Goal: Find specific page/section: Find specific page/section

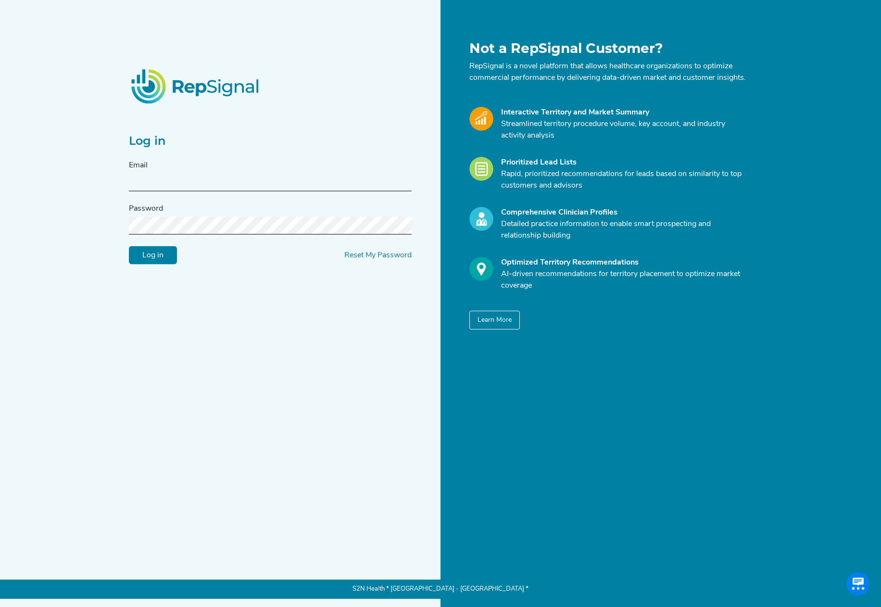
click at [297, 180] on input "text" at bounding box center [270, 183] width 283 height 18
type input "[EMAIL_ADDRESS][DOMAIN_NAME]"
click at [129, 246] on input "Log in" at bounding box center [153, 255] width 48 height 18
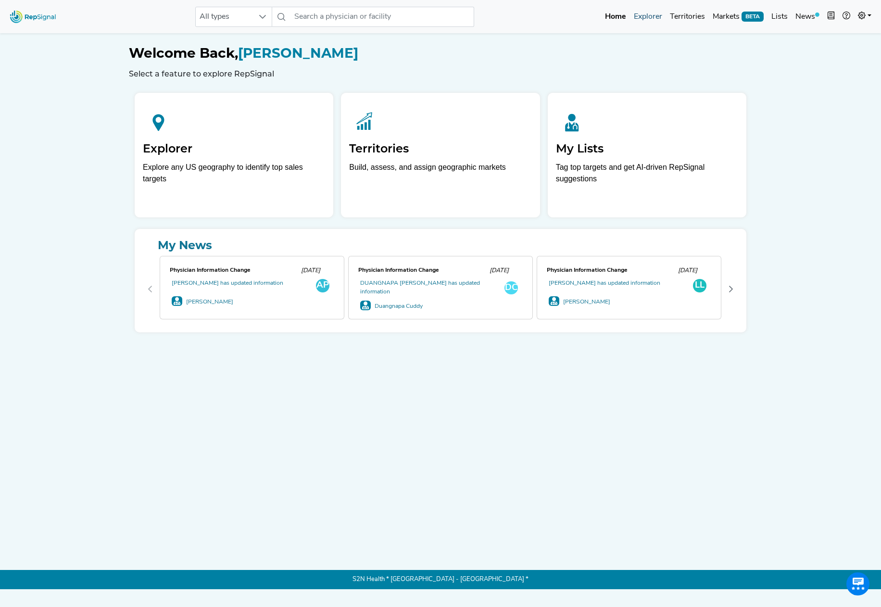
click at [657, 13] on link "Explorer" at bounding box center [648, 16] width 36 height 19
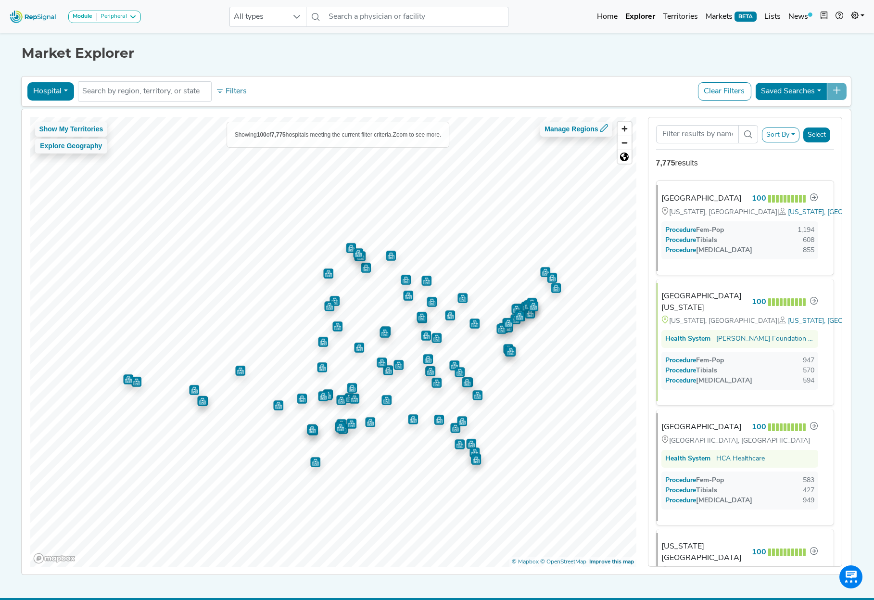
click at [55, 93] on button "Hospital" at bounding box center [50, 91] width 47 height 18
click at [54, 117] on link "Physician" at bounding box center [65, 113] width 76 height 15
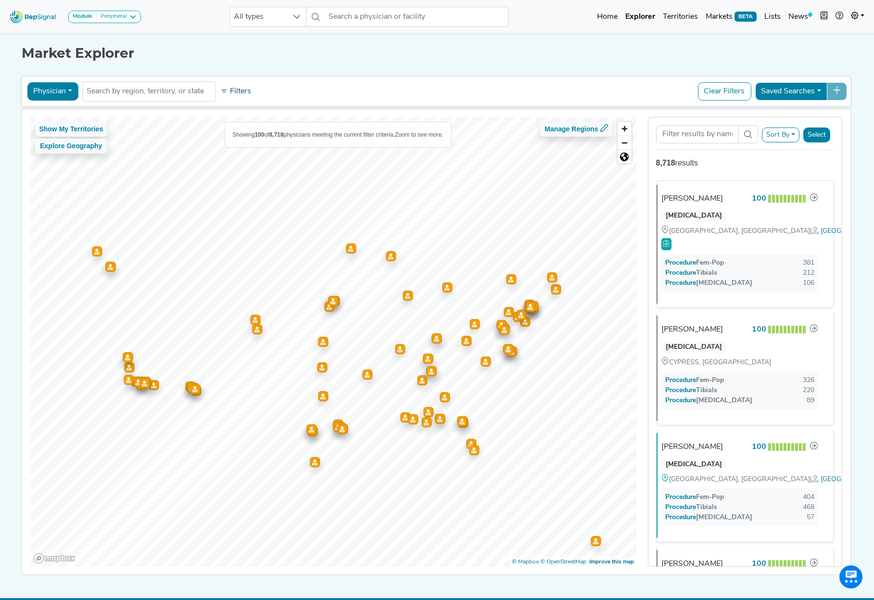
click at [239, 92] on button "Filters" at bounding box center [236, 91] width 36 height 16
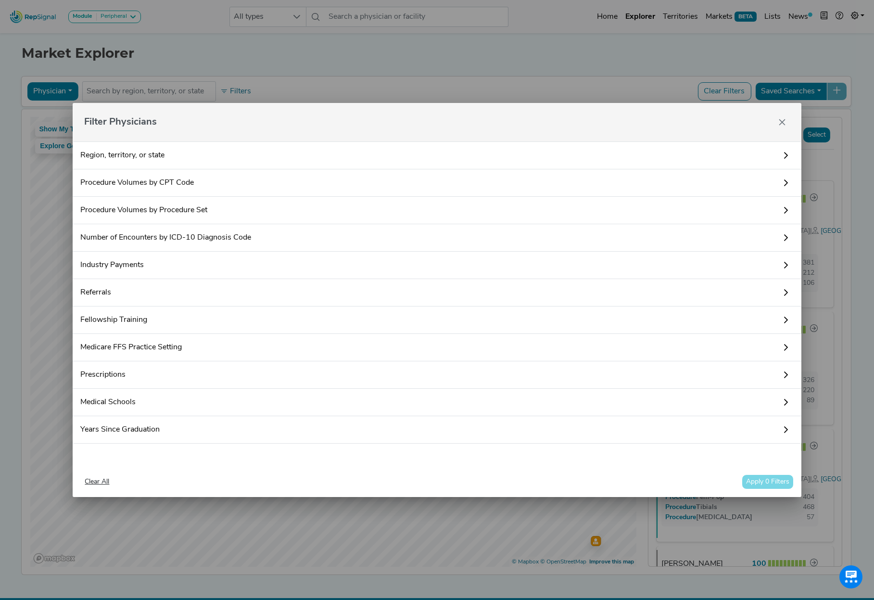
click at [176, 295] on link "Referrals" at bounding box center [437, 292] width 728 height 27
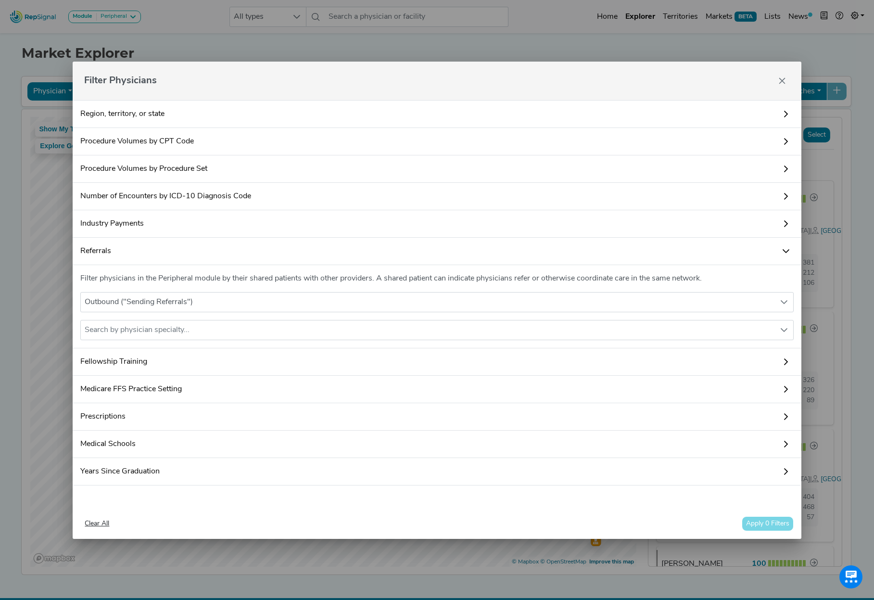
click at [162, 248] on link "Referrals" at bounding box center [437, 251] width 728 height 27
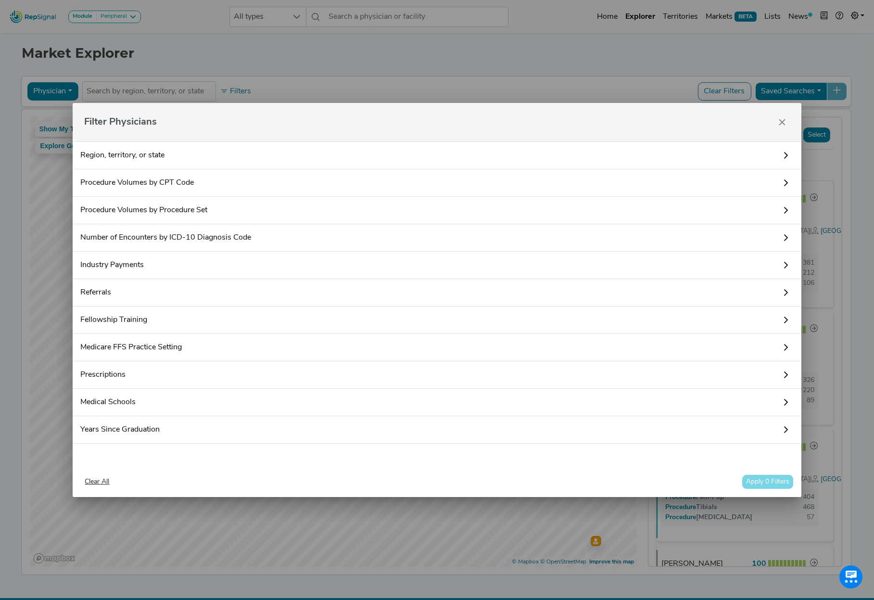
click at [156, 319] on link "Fellowship Training" at bounding box center [437, 319] width 728 height 27
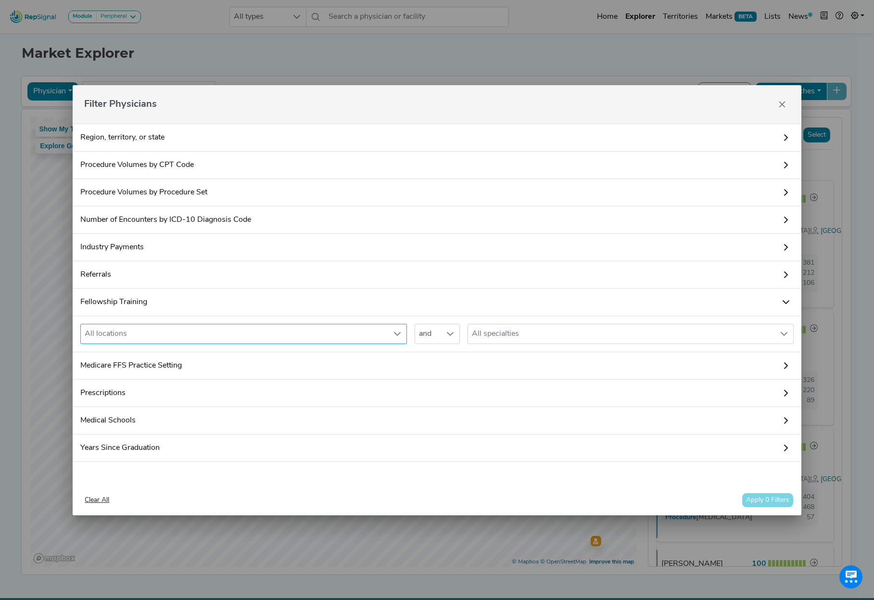
click at [166, 340] on div "All locations" at bounding box center [234, 333] width 307 height 19
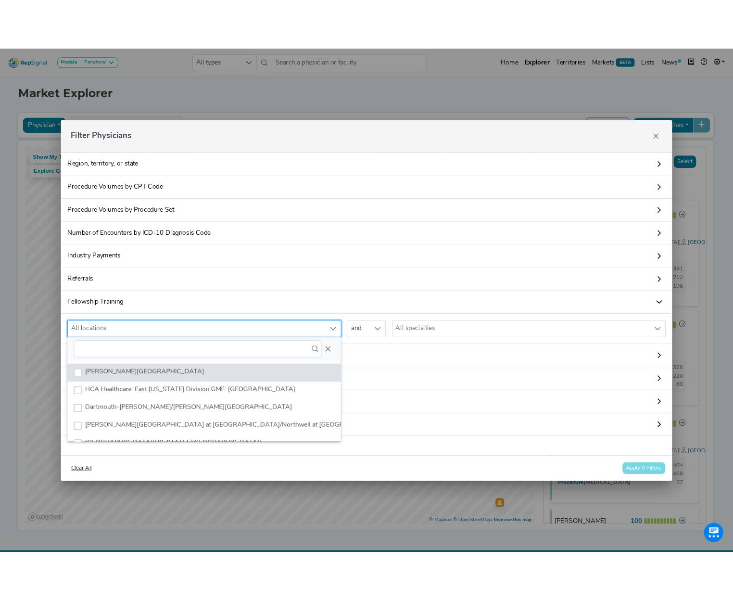
scroll to position [7, 44]
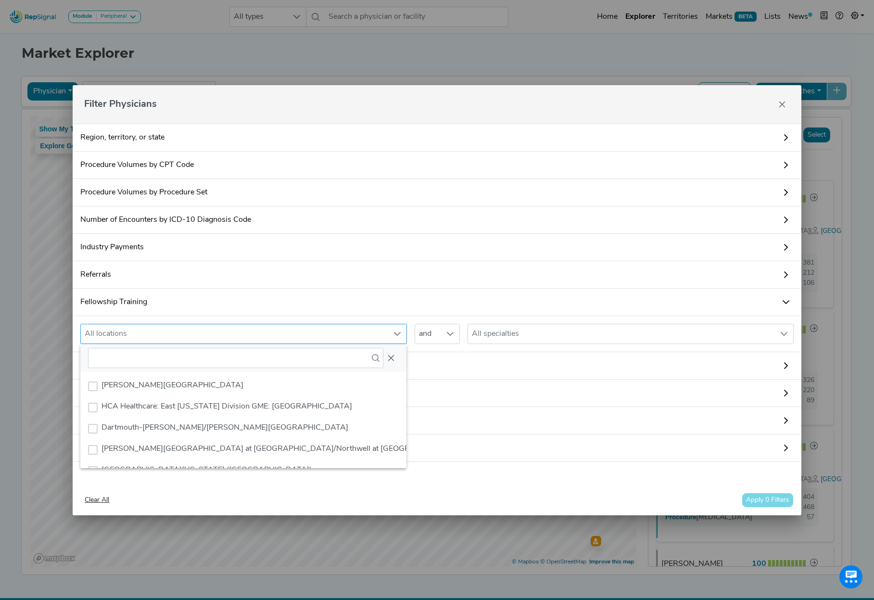
click at [173, 337] on div "All locations" at bounding box center [234, 333] width 307 height 19
